Goal: Task Accomplishment & Management: Use online tool/utility

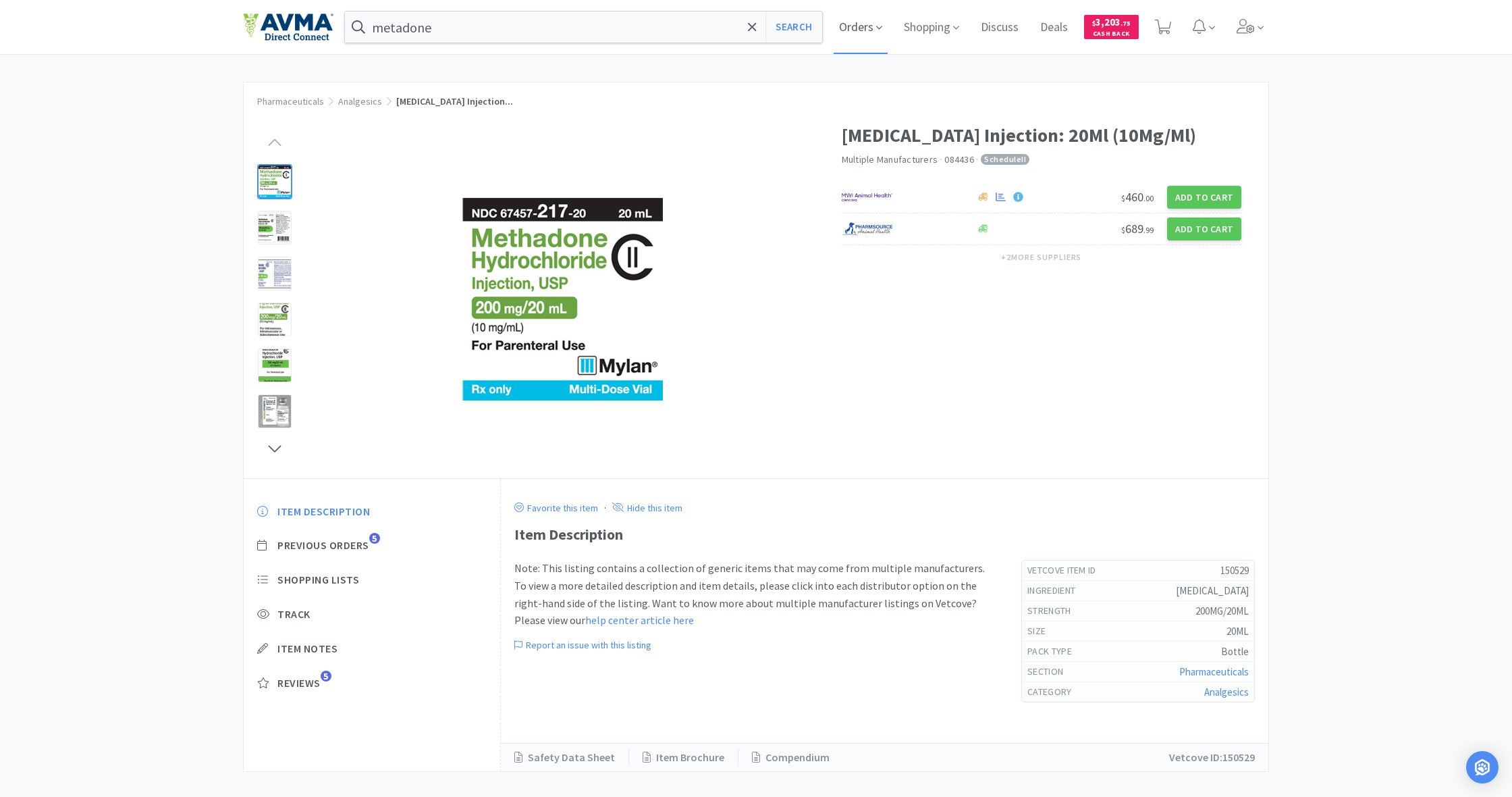
click at [857, 28] on span "Orders" at bounding box center [860, 26] width 54 height 54
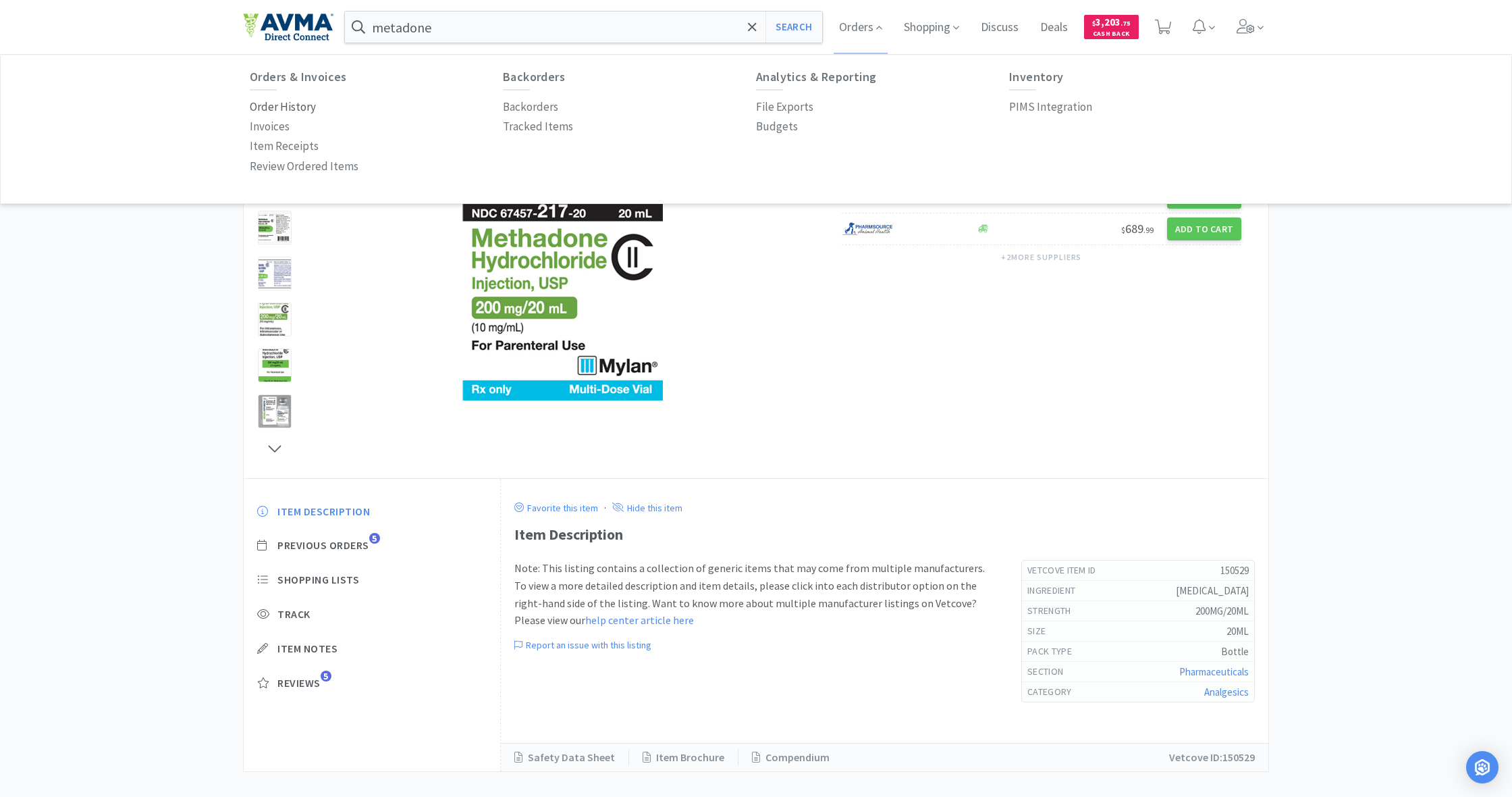
click at [269, 96] on div "Orders & Invoices Order History Invoices Item Receipts Review Ordered Items" at bounding box center [376, 123] width 254 height 106
click at [274, 106] on p "Order History" at bounding box center [283, 107] width 66 height 18
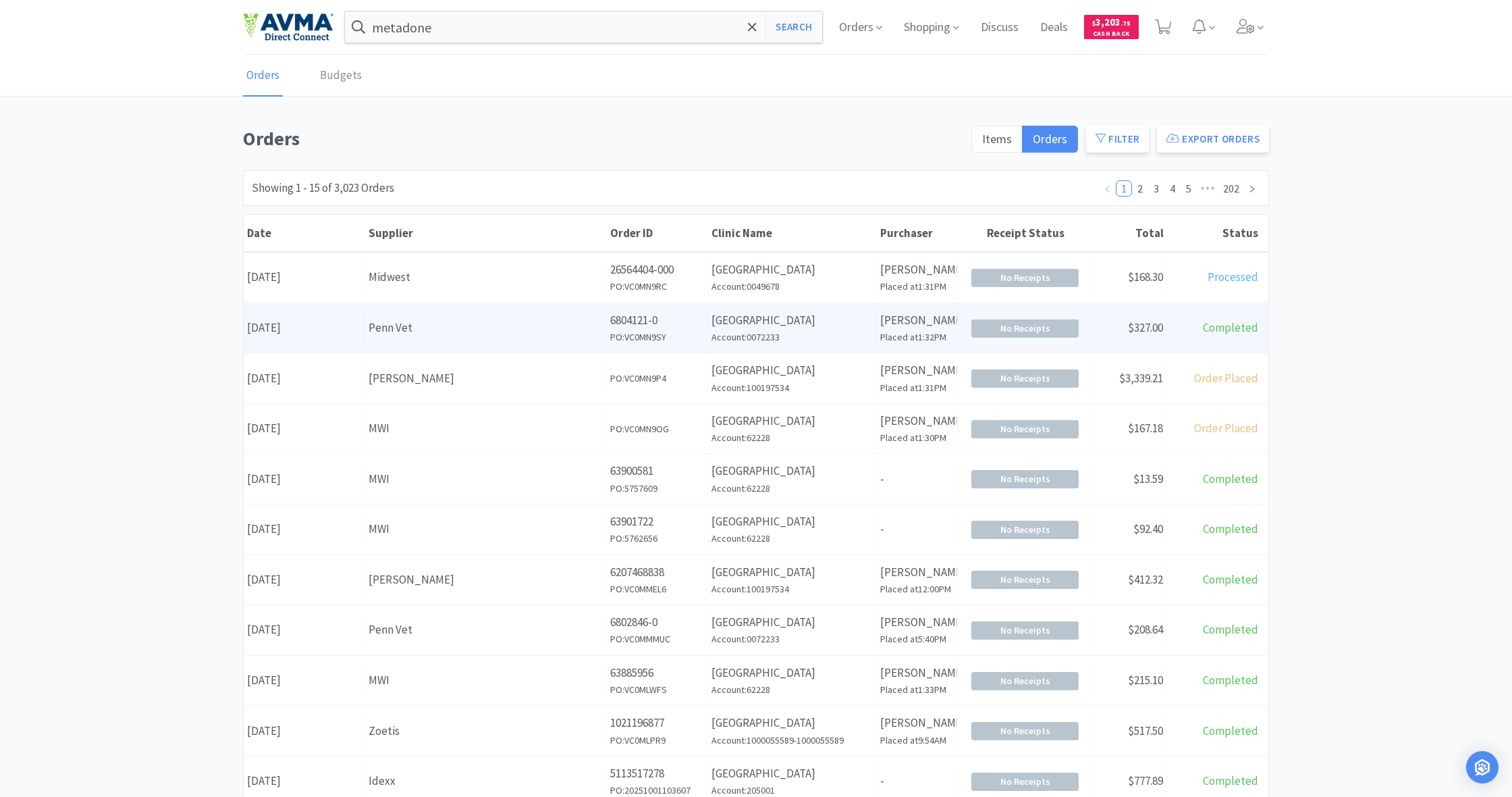
click at [522, 324] on div "Penn Vet" at bounding box center [486, 328] width 234 height 18
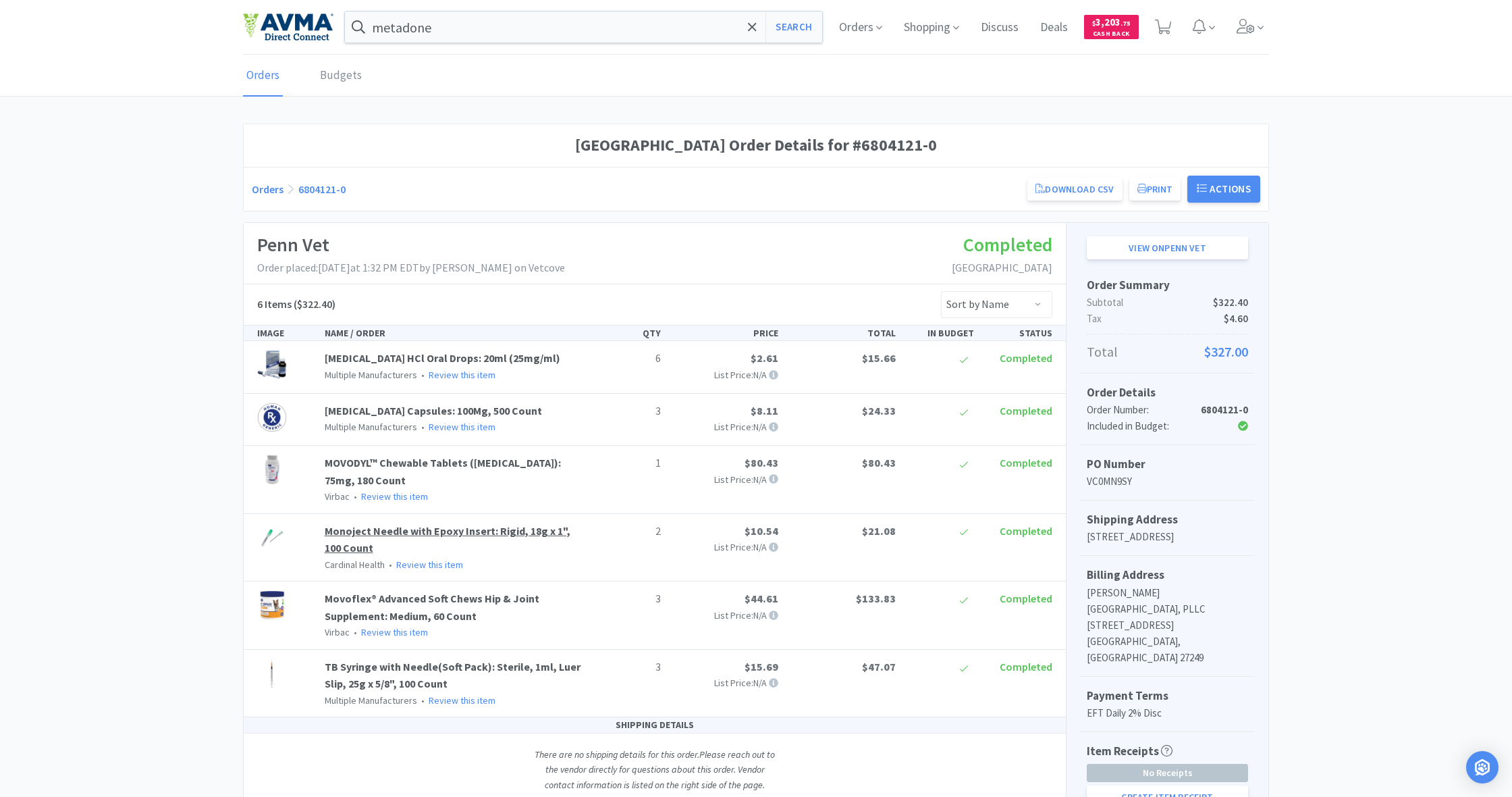
click at [409, 530] on link "Monoject Needle with Epoxy Insert: Rigid, 18g x 1", 100 Count" at bounding box center [447, 539] width 245 height 31
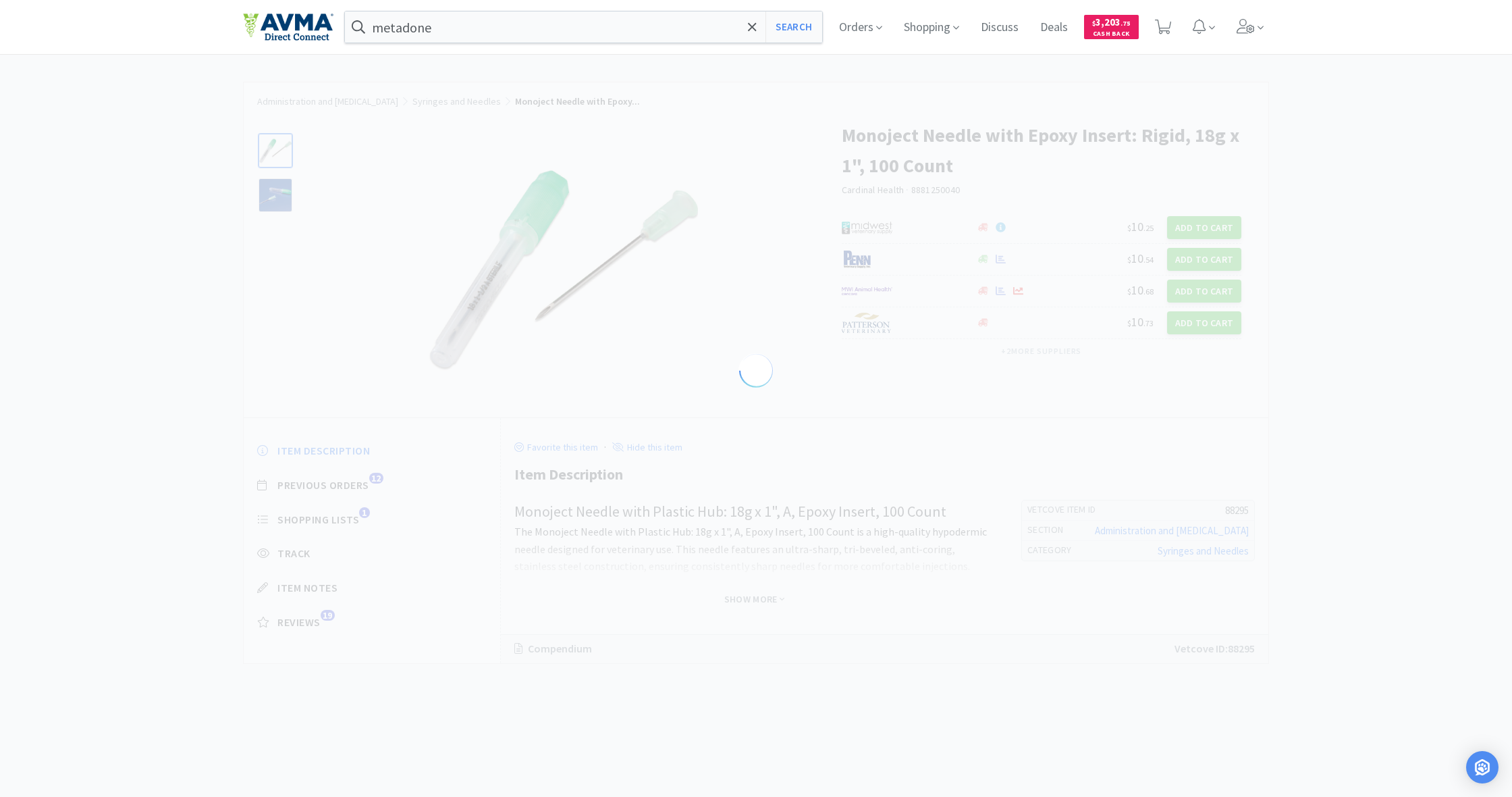
select select "88295"
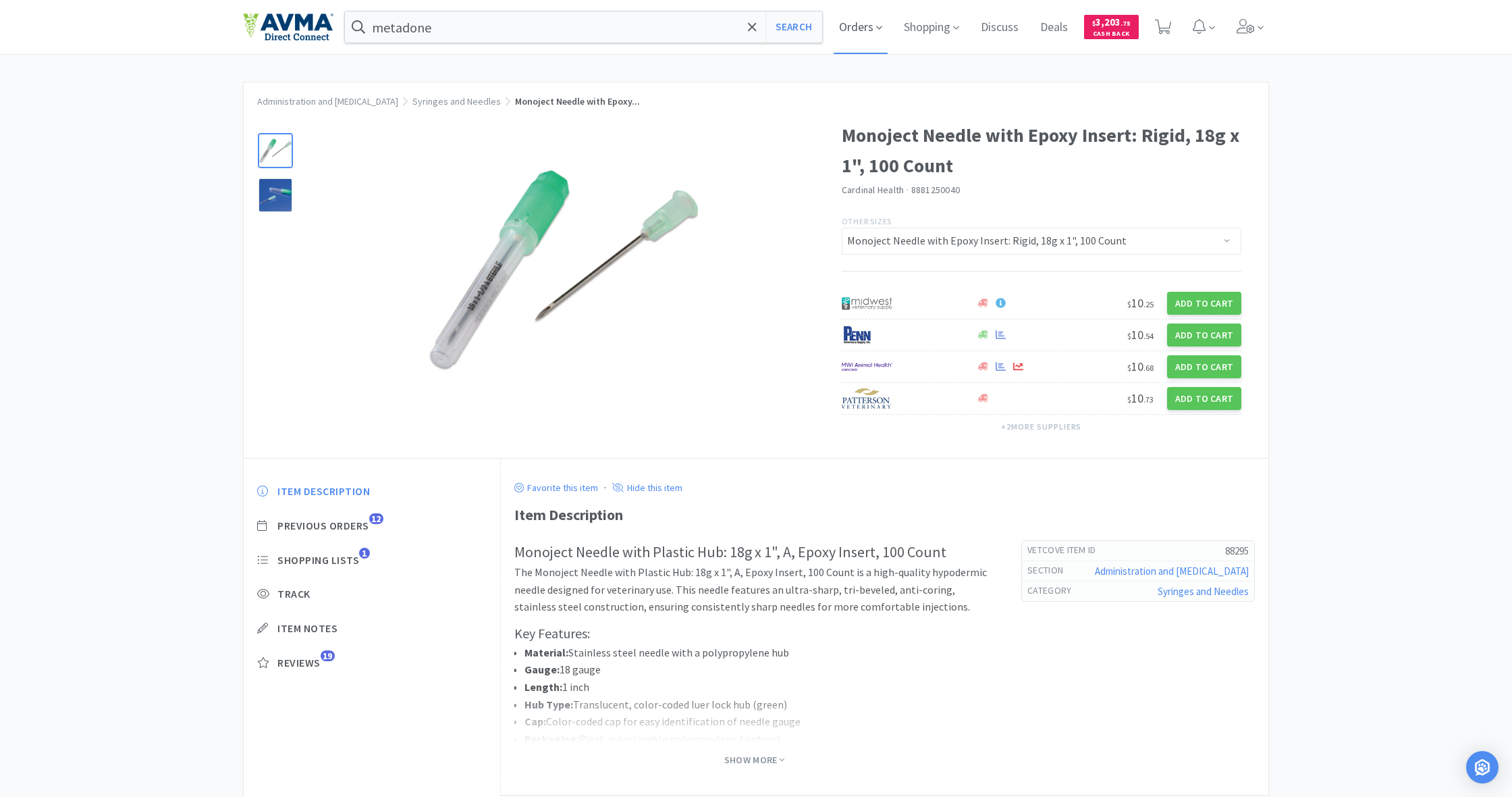
click at [850, 25] on span "Orders" at bounding box center [860, 26] width 54 height 54
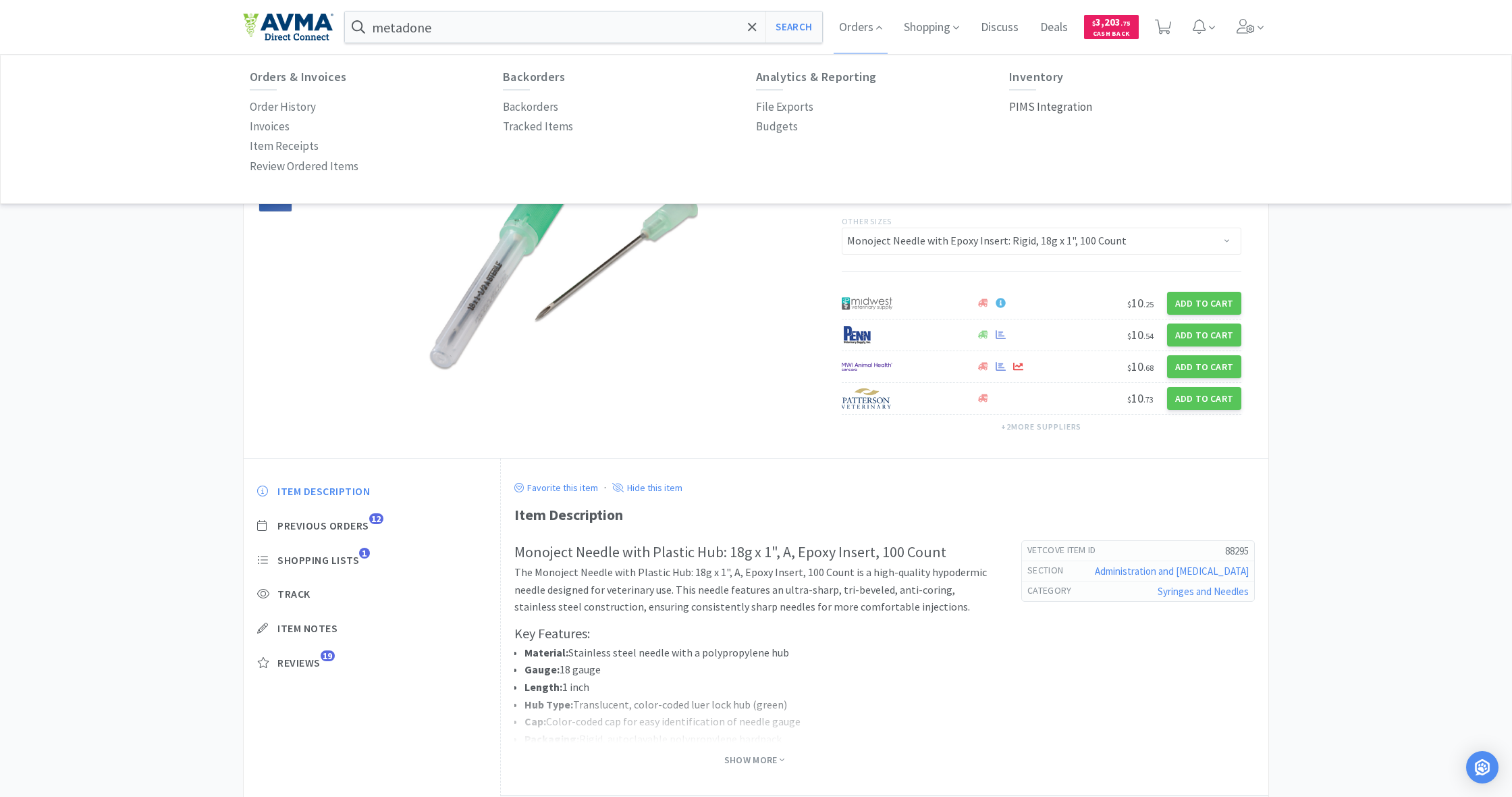
click at [1028, 110] on p "PIMS Integration" at bounding box center [1050, 107] width 83 height 18
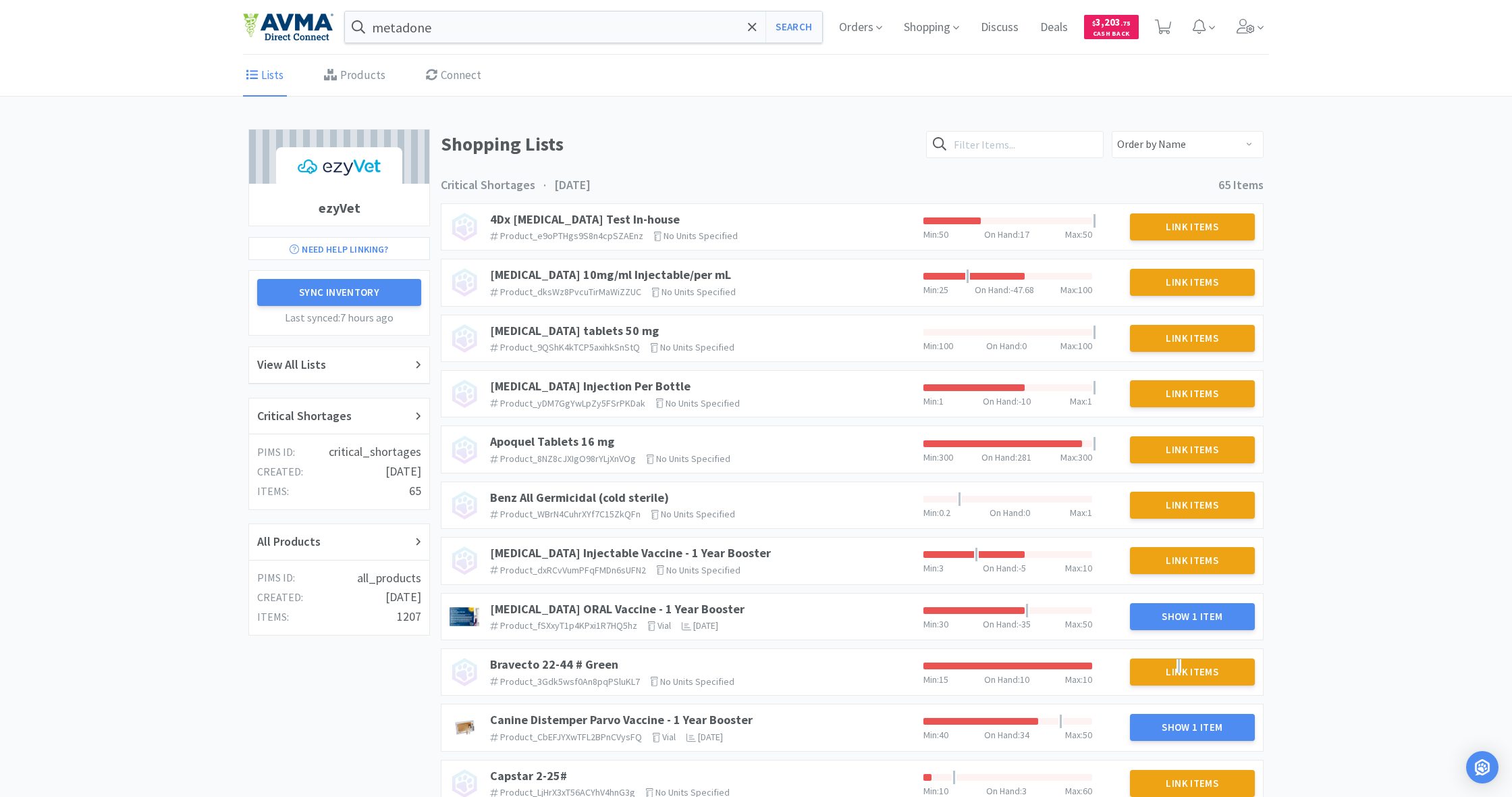
scroll to position [12, 0]
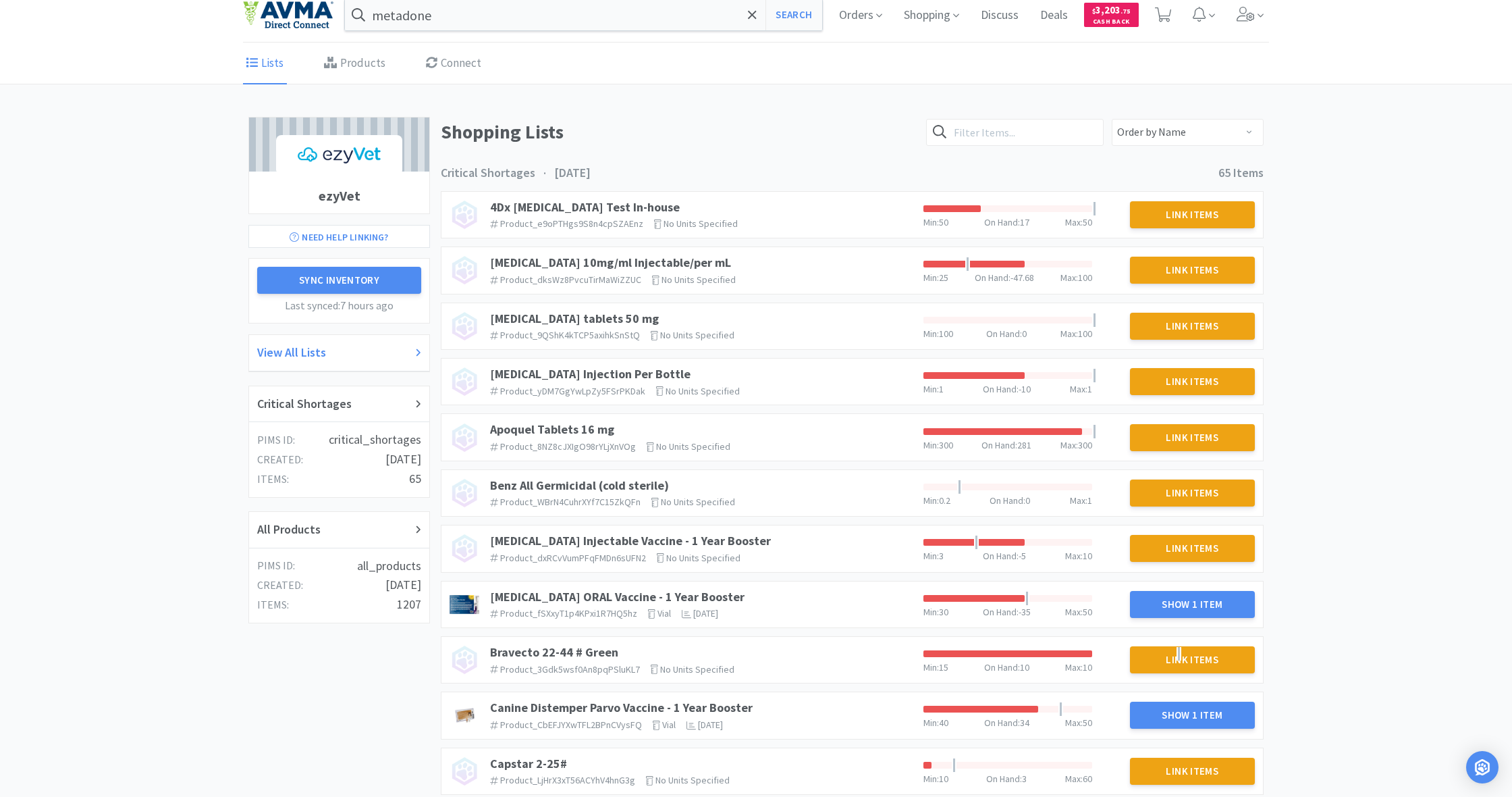
click at [337, 351] on div "View All Lists" at bounding box center [339, 353] width 164 height 20
click at [324, 353] on h2 "View All Lists" at bounding box center [292, 353] width 69 height 20
click at [292, 351] on h2 "View All Lists" at bounding box center [292, 353] width 69 height 20
click at [416, 352] on icon at bounding box center [418, 353] width 6 height 9
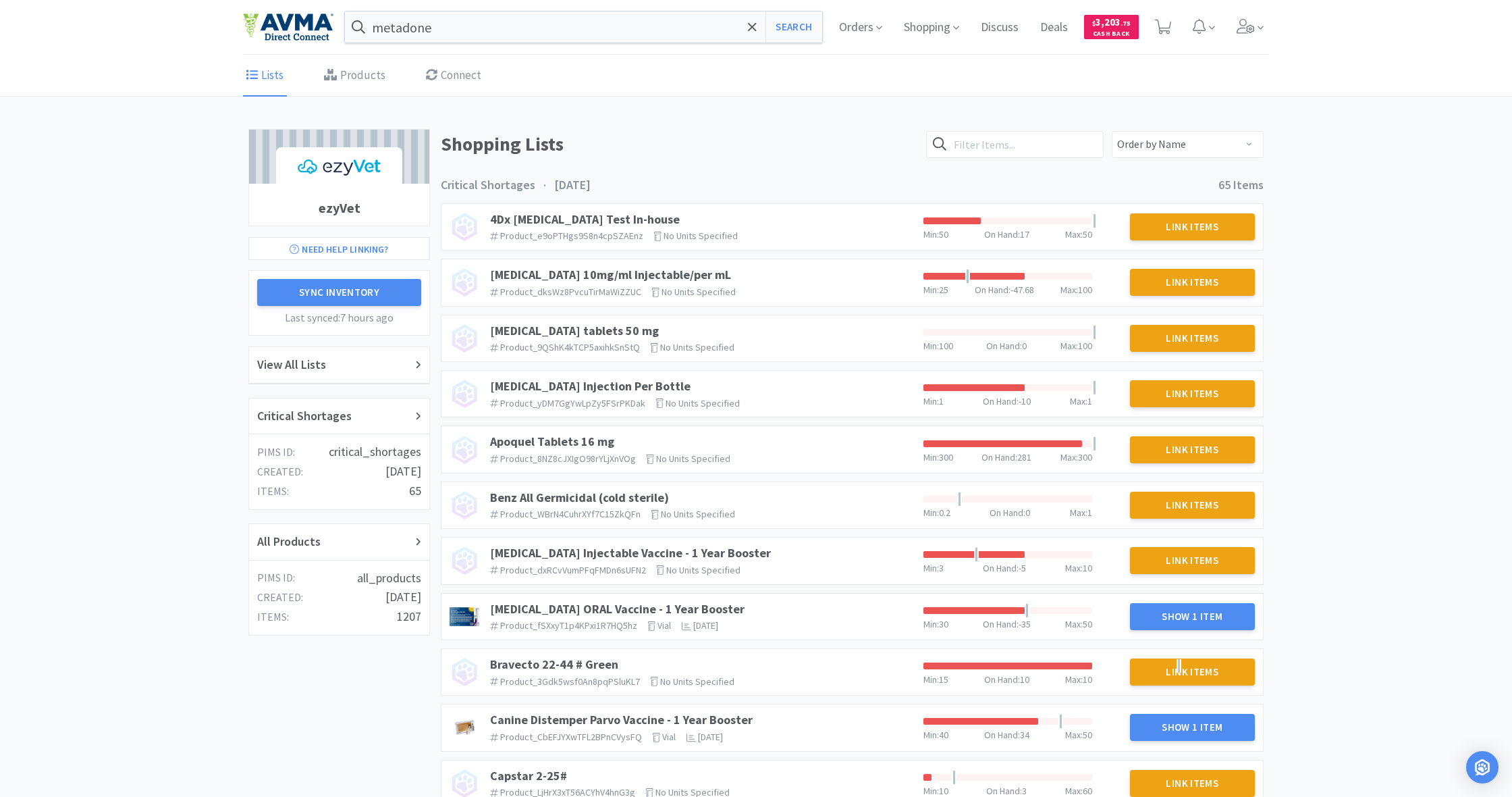
scroll to position [0, 0]
click at [417, 364] on icon at bounding box center [418, 364] width 6 height 9
click at [351, 74] on link "Products" at bounding box center [354, 75] width 68 height 41
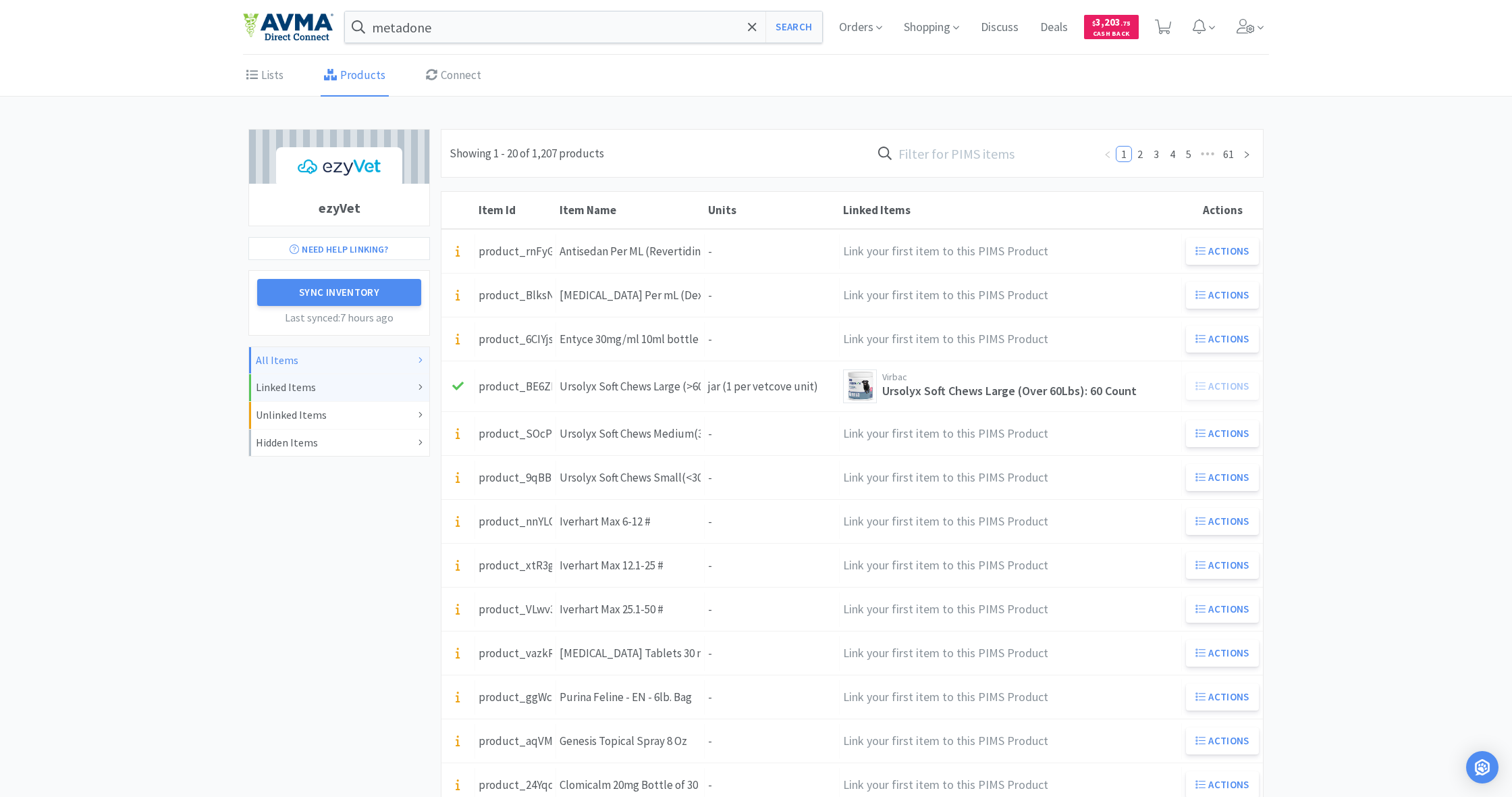
click at [285, 390] on div "Linked Items" at bounding box center [339, 387] width 166 height 17
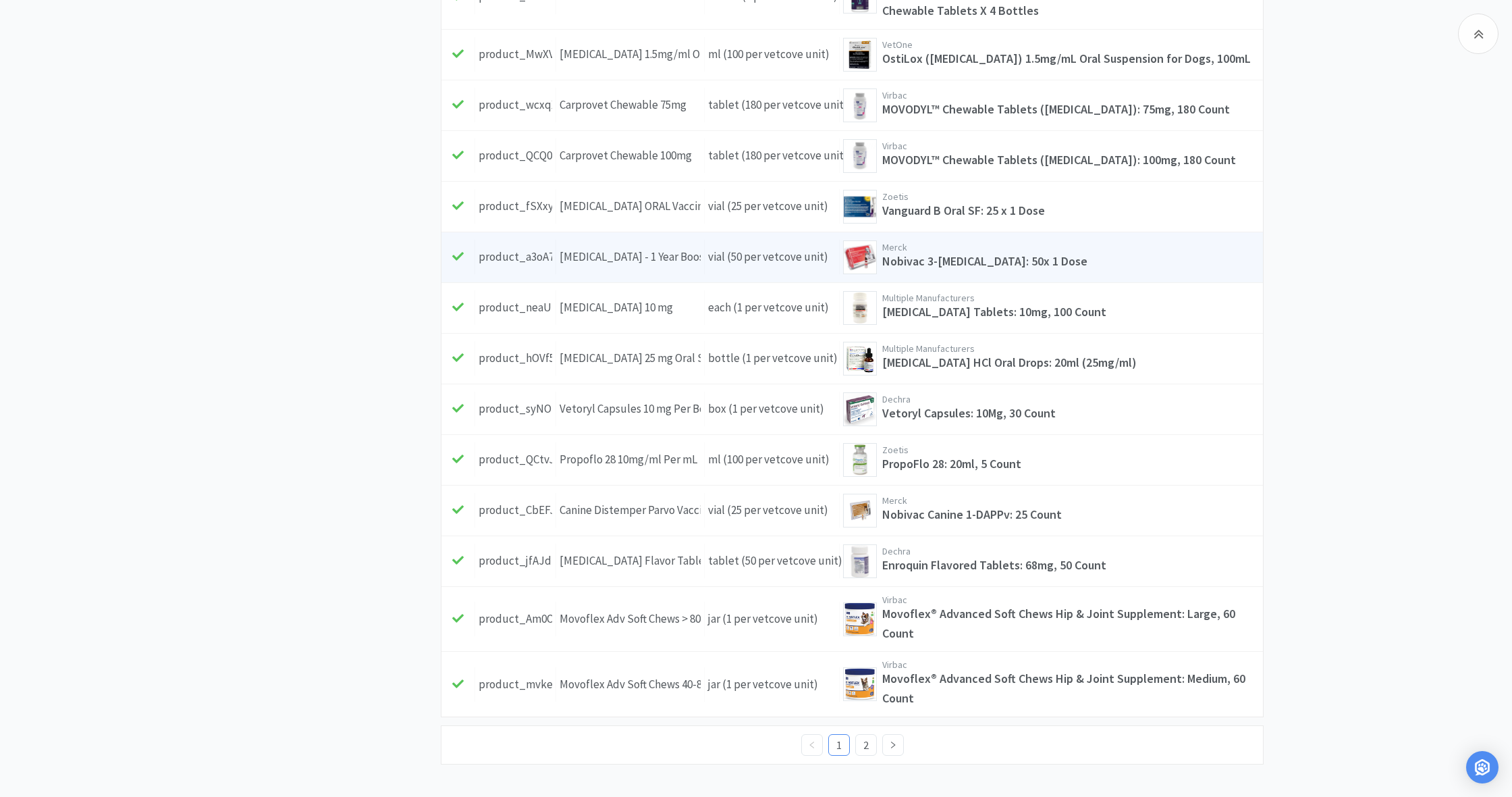
scroll to position [569, 0]
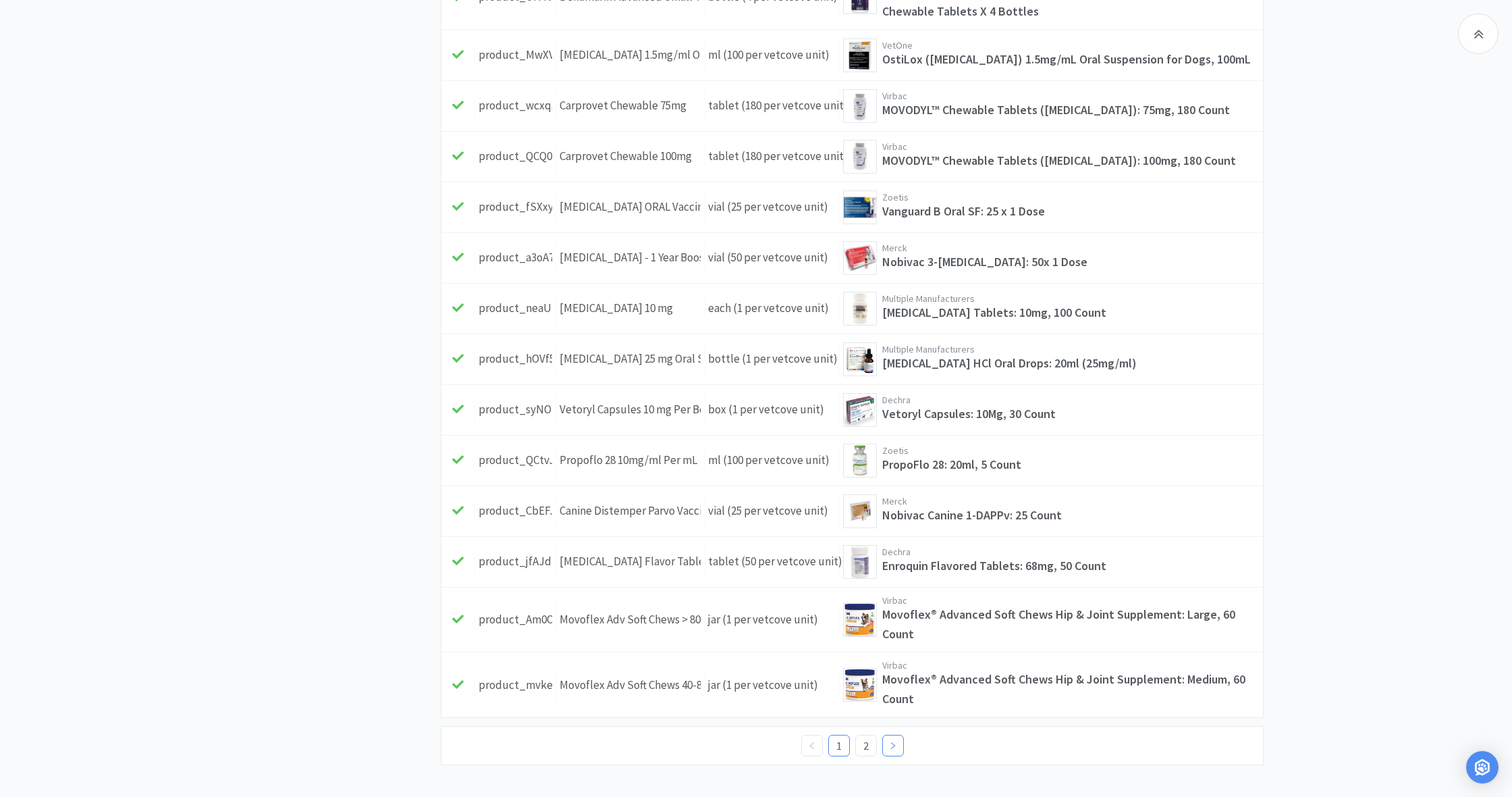
click at [891, 745] on icon "icon: right" at bounding box center [893, 744] width 4 height 6
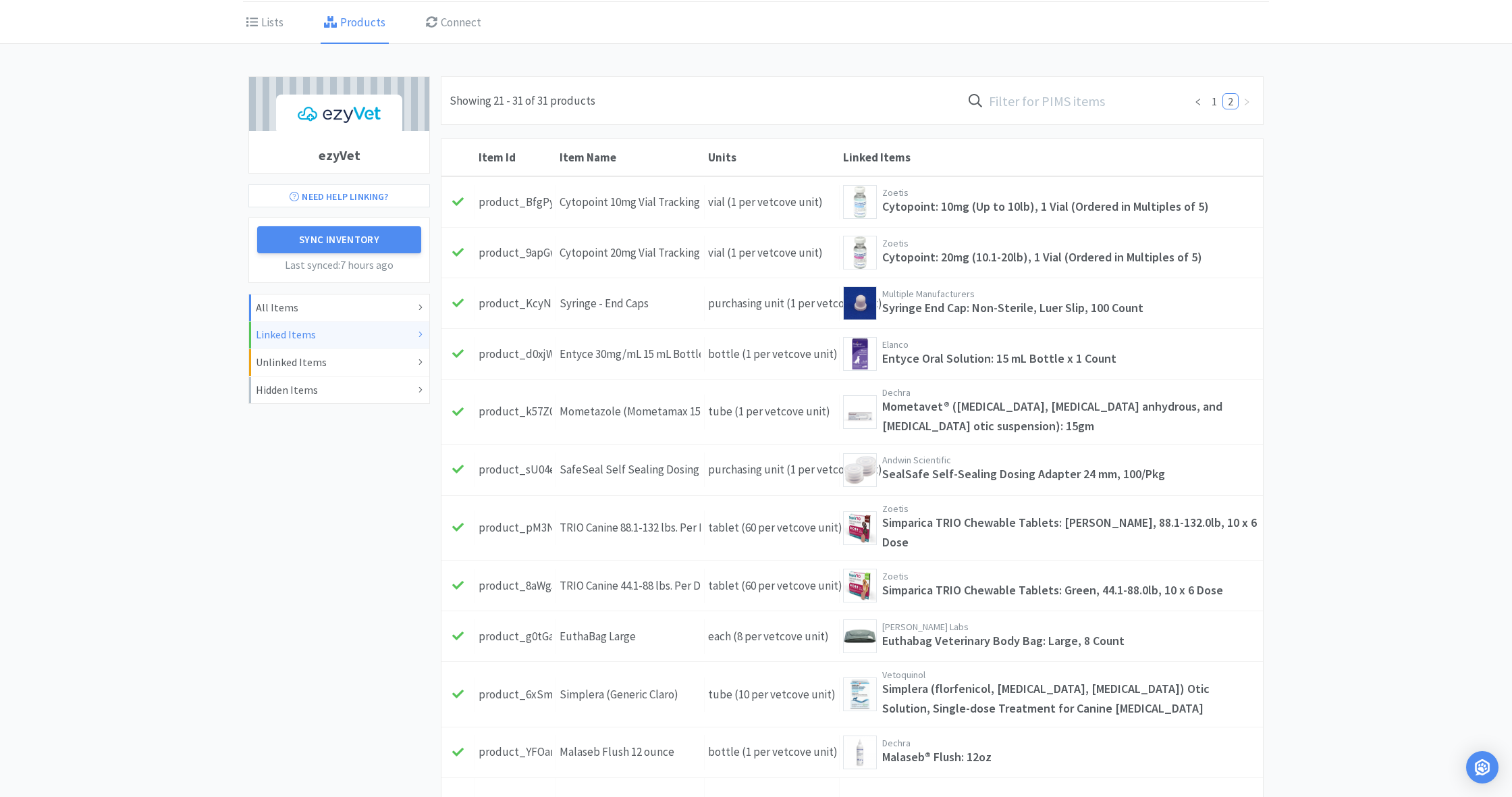
scroll to position [46, 0]
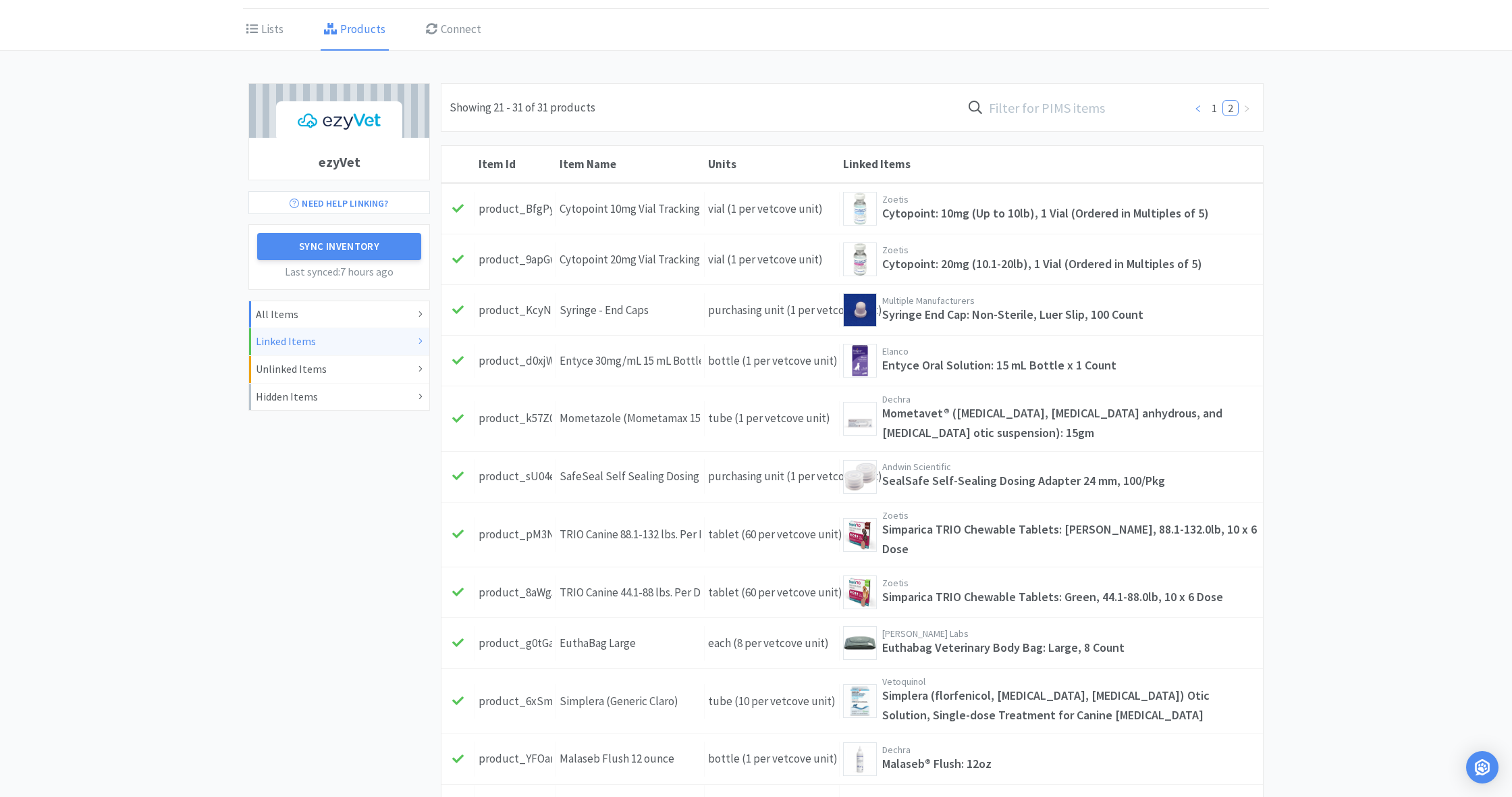
click at [1201, 107] on icon "icon: left" at bounding box center [1198, 108] width 8 height 8
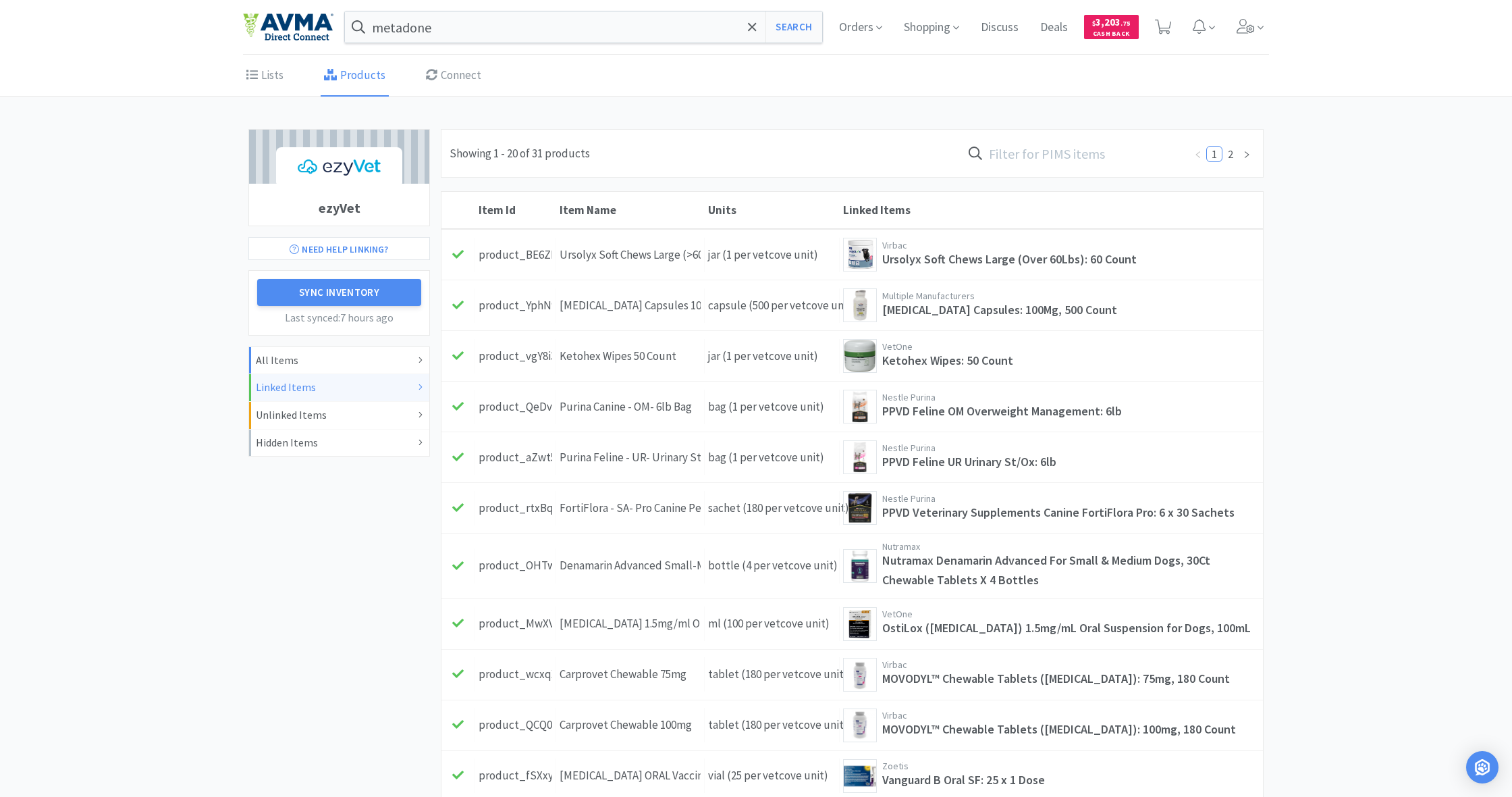
scroll to position [0, 0]
